Goal: Navigation & Orientation: Find specific page/section

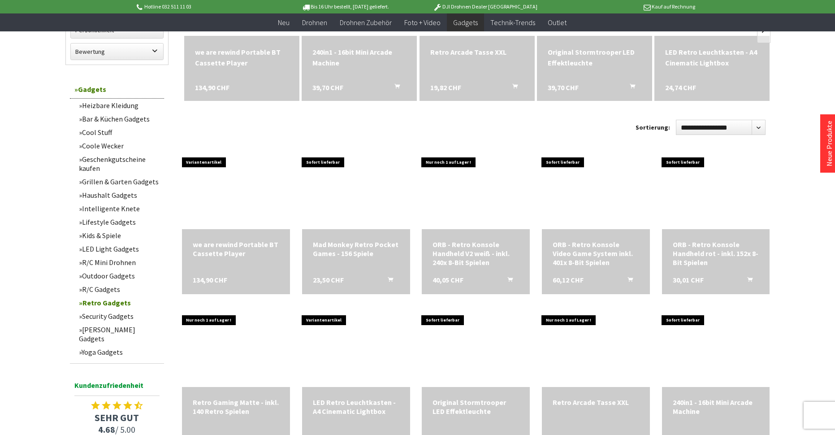
scroll to position [179, 0]
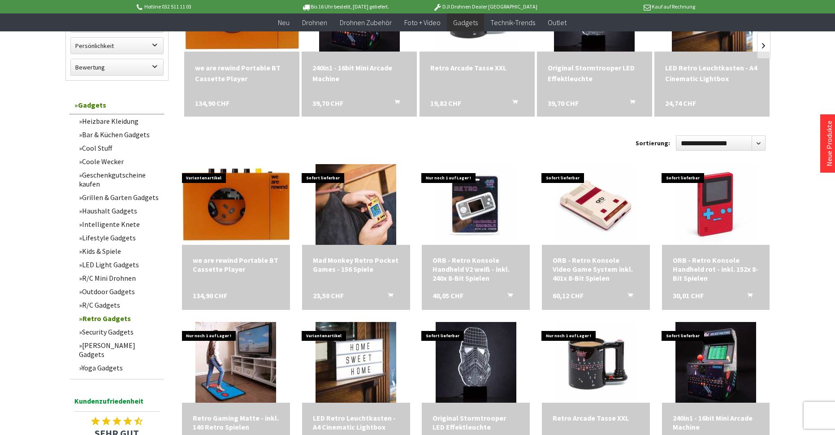
click at [95, 163] on link "Coole Wecker" at bounding box center [119, 161] width 90 height 13
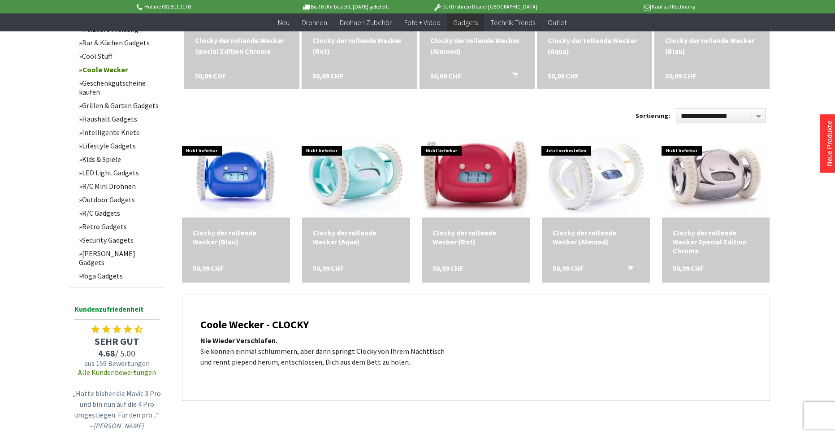
scroll to position [358, 0]
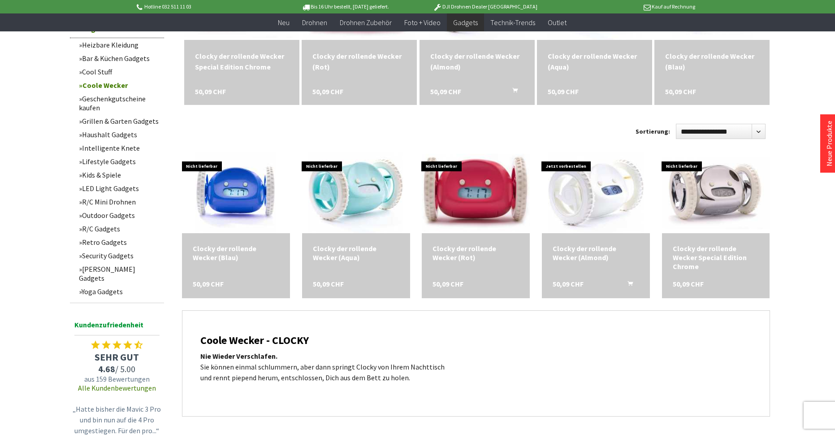
click at [93, 216] on link "Outdoor Gadgets" at bounding box center [119, 214] width 90 height 13
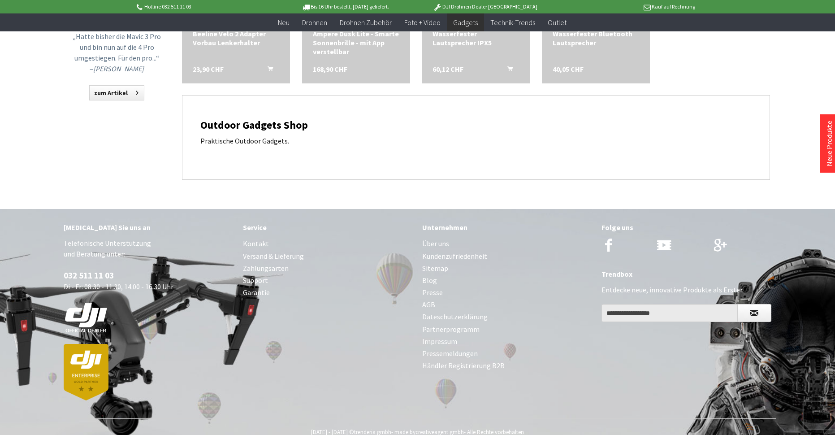
scroll to position [583, 0]
